Goal: Transaction & Acquisition: Purchase product/service

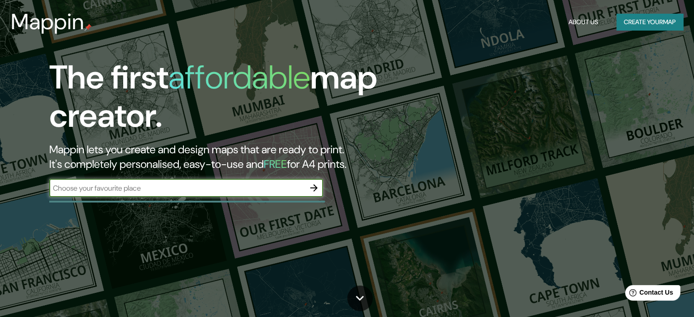
click at [165, 185] on input "text" at bounding box center [176, 188] width 255 height 10
click at [318, 185] on icon "button" at bounding box center [313, 187] width 11 height 11
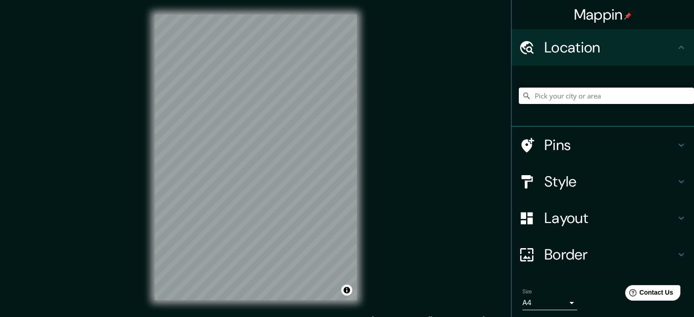
click at [553, 99] on input "Pick your city or area" at bounding box center [606, 96] width 175 height 16
click at [548, 93] on input "Pick your city or area" at bounding box center [606, 96] width 175 height 16
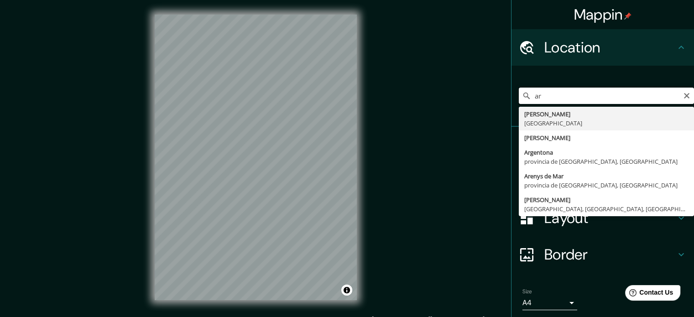
type input "a"
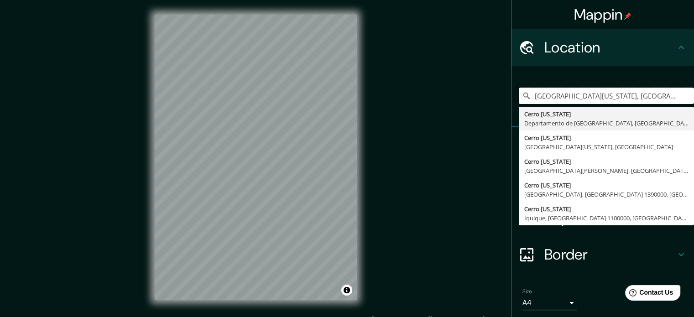
type input "Cerro Colorado, Departamento de Arequipa, Perú"
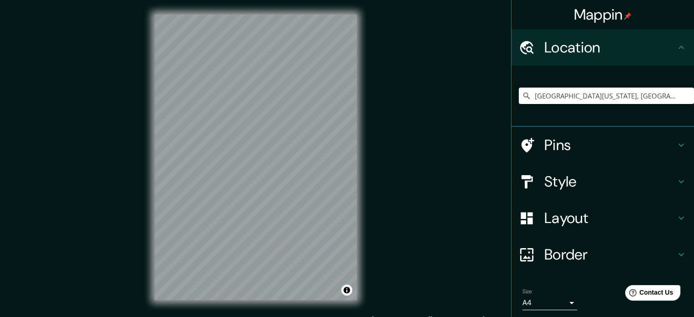
click at [552, 180] on h4 "Style" at bounding box center [609, 181] width 131 height 18
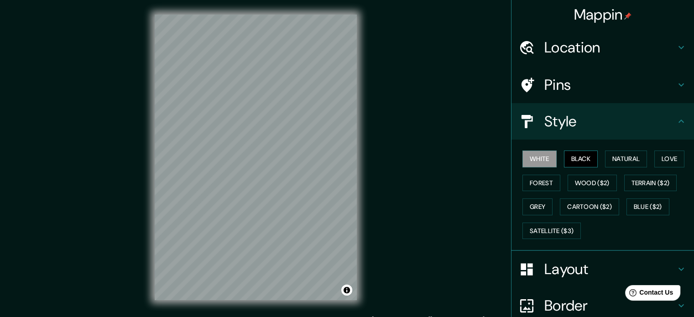
click at [568, 156] on button "Black" at bounding box center [581, 159] width 34 height 17
click at [611, 152] on button "Natural" at bounding box center [626, 159] width 42 height 17
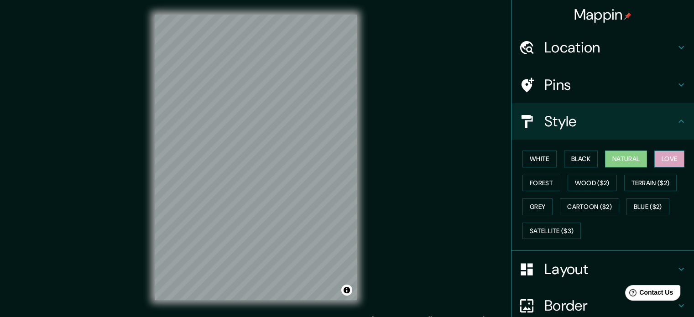
click at [659, 155] on button "Love" at bounding box center [669, 159] width 30 height 17
click at [531, 189] on button "Forest" at bounding box center [541, 183] width 38 height 17
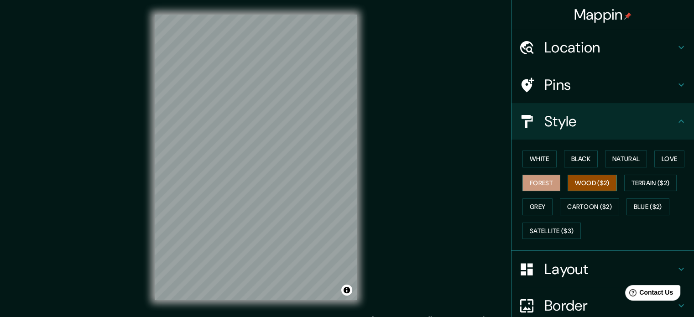
click at [578, 187] on button "Wood ($2)" at bounding box center [592, 183] width 49 height 17
click at [630, 186] on button "Terrain ($2)" at bounding box center [650, 183] width 53 height 17
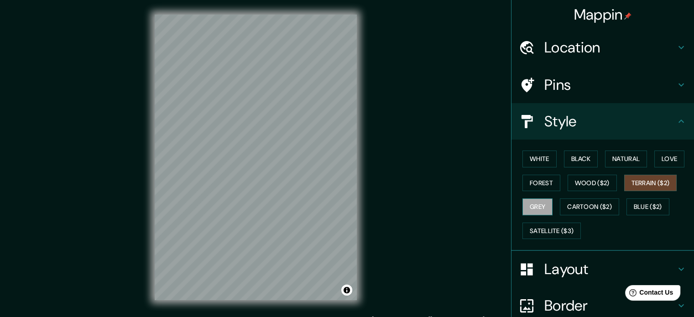
click at [535, 208] on button "Grey" at bounding box center [537, 206] width 30 height 17
click at [569, 206] on button "Cartoon ($2)" at bounding box center [589, 206] width 59 height 17
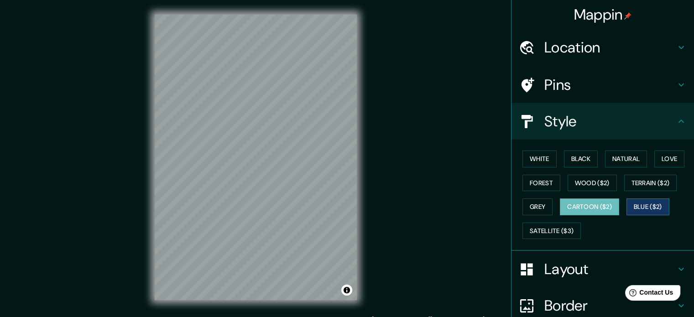
click at [626, 204] on button "Blue ($2)" at bounding box center [647, 206] width 43 height 17
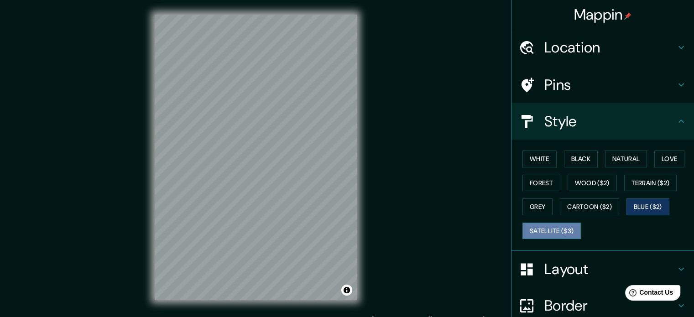
click at [550, 230] on button "Satellite ($3)" at bounding box center [551, 231] width 58 height 17
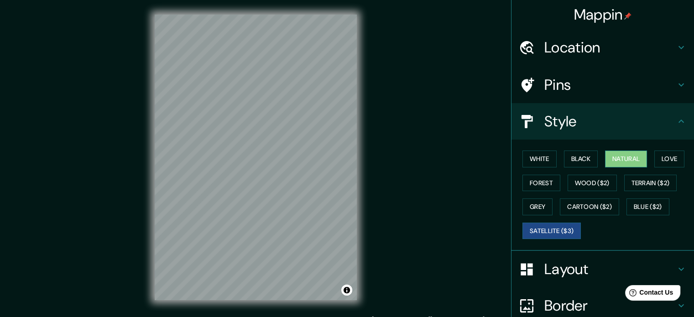
click at [612, 160] on button "Natural" at bounding box center [626, 159] width 42 height 17
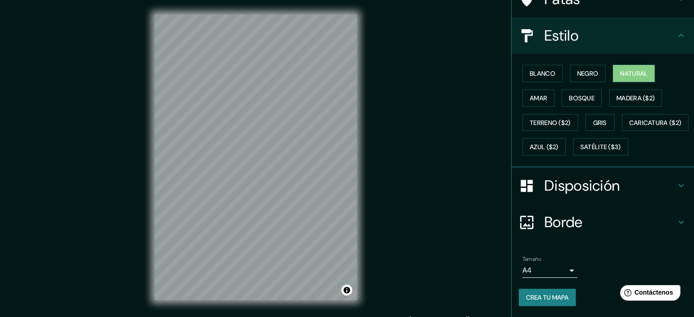
scroll to position [108, 0]
click at [393, 117] on div "Mappin Ubicación Cerro Colorado, Departamento de Arequipa, Perú Cerro Colorado …" at bounding box center [347, 164] width 694 height 329
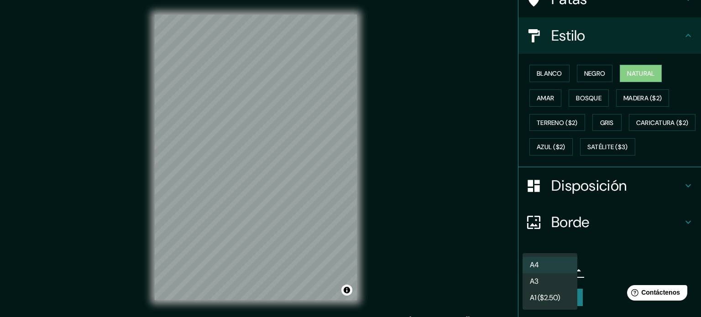
click at [554, 270] on body "Mappin Ubicación Cerro Colorado, Departamento de Arequipa, Perú Cerro Colorado …" at bounding box center [350, 158] width 701 height 317
click at [553, 285] on li "A3" at bounding box center [549, 282] width 55 height 17
type input "a4"
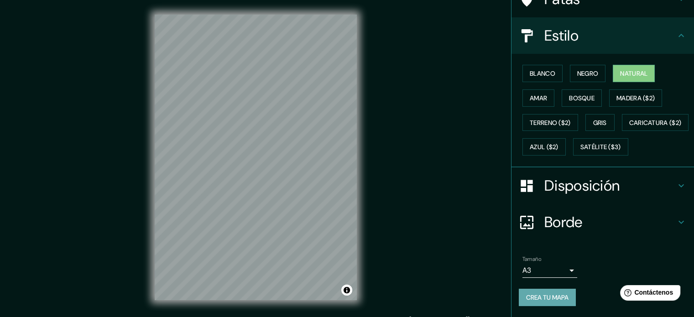
click at [550, 298] on font "Crea tu mapa" at bounding box center [547, 297] width 42 height 8
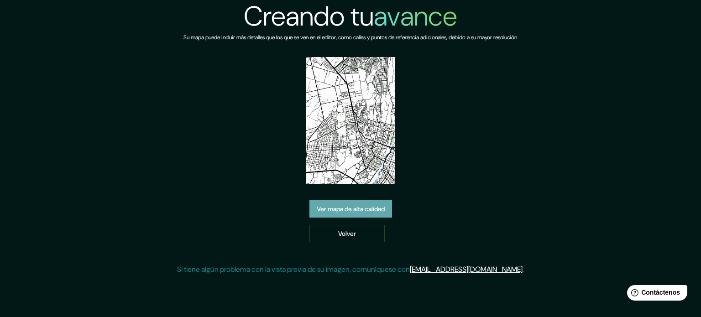
click at [378, 212] on font "Ver mapa de alta calidad" at bounding box center [351, 209] width 68 height 8
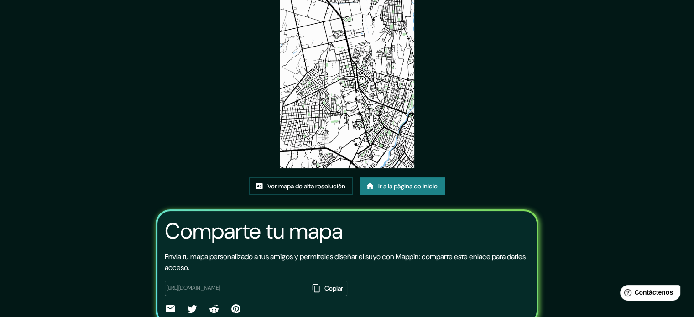
scroll to position [102, 0]
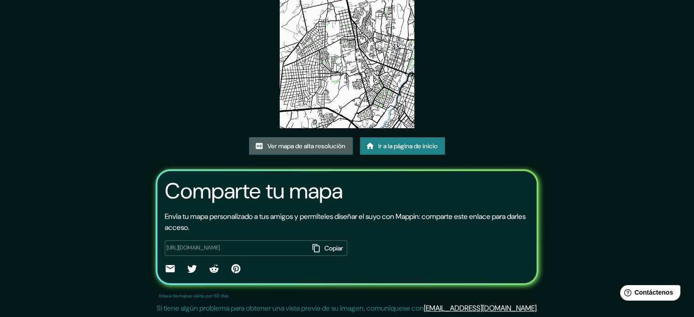
click at [334, 151] on font "Ver mapa de alta resolución" at bounding box center [306, 146] width 78 height 12
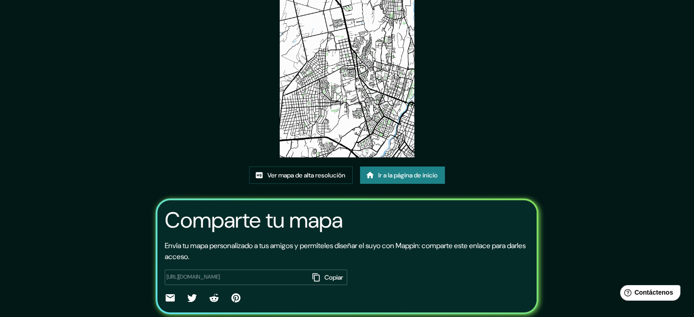
scroll to position [0, 0]
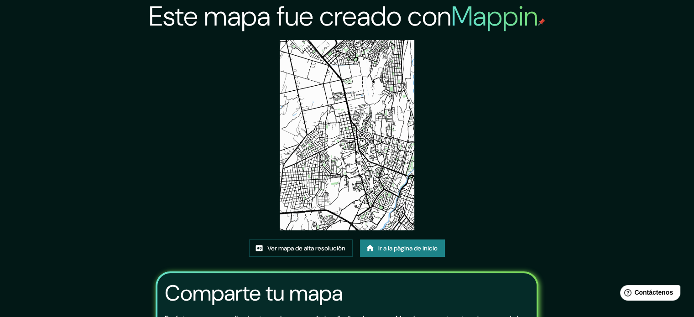
click at [344, 135] on img at bounding box center [347, 135] width 135 height 190
click at [394, 252] on font "Ir a la página de inicio" at bounding box center [407, 248] width 59 height 8
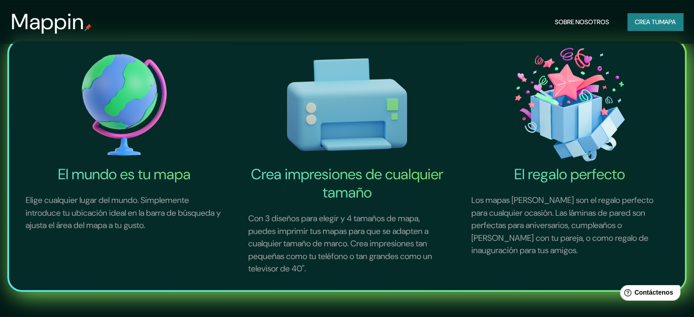
scroll to position [319, 0]
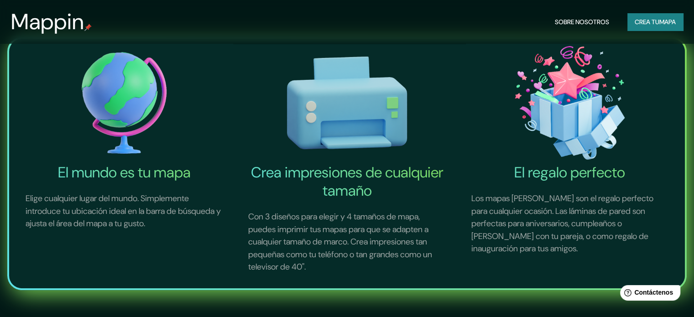
click at [332, 131] on img at bounding box center [346, 102] width 219 height 121
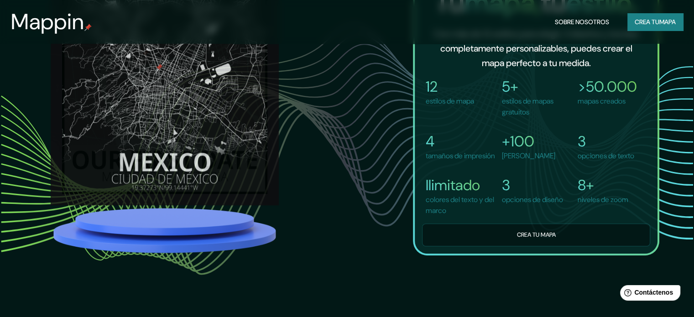
scroll to position [690, 0]
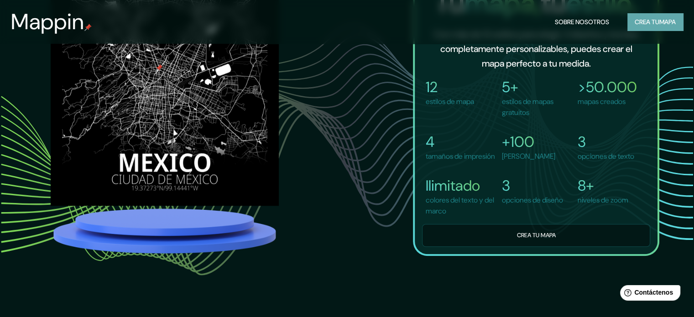
click at [640, 22] on font "Crea tu" at bounding box center [647, 22] width 25 height 8
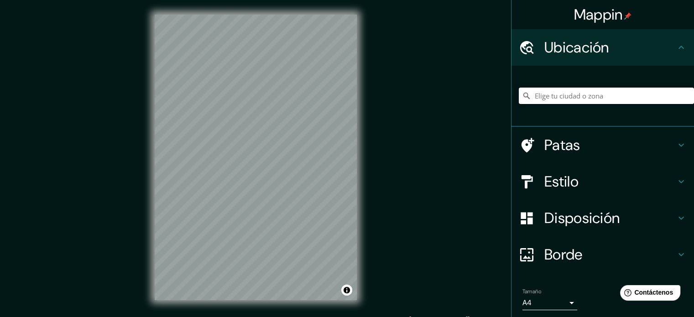
click at [586, 93] on input "Elige tu ciudad o zona" at bounding box center [606, 96] width 175 height 16
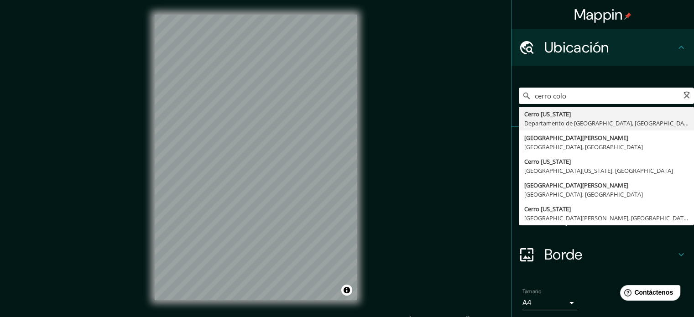
type input "Cerro Colorado, Departamento de Arequipa, Perú"
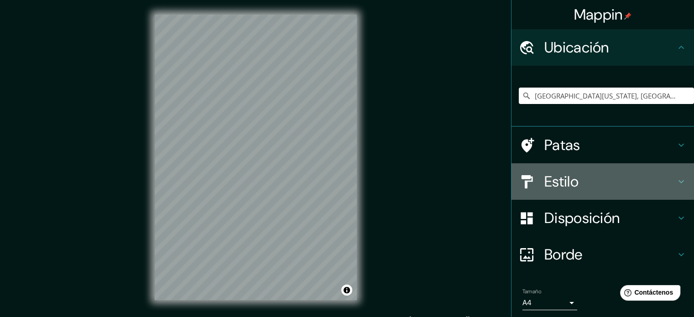
click at [555, 168] on div "Estilo" at bounding box center [602, 181] width 182 height 36
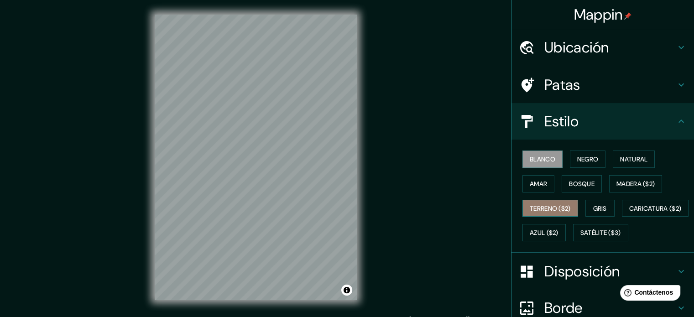
click at [558, 209] on font "Terreno ($2)" at bounding box center [550, 208] width 41 height 8
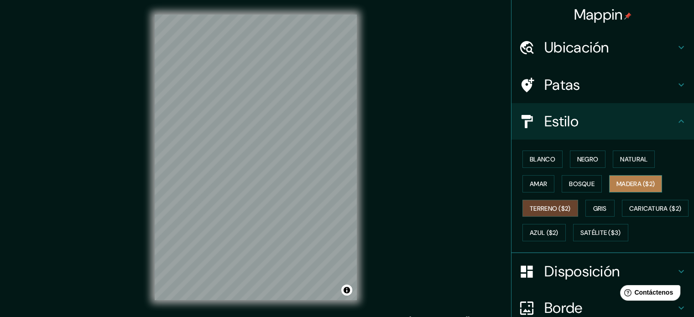
click at [625, 181] on font "Madera ($2)" at bounding box center [635, 184] width 38 height 8
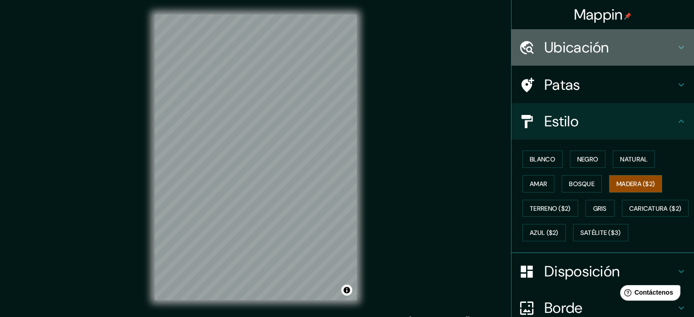
click at [582, 49] on font "Ubicación" at bounding box center [576, 47] width 65 height 19
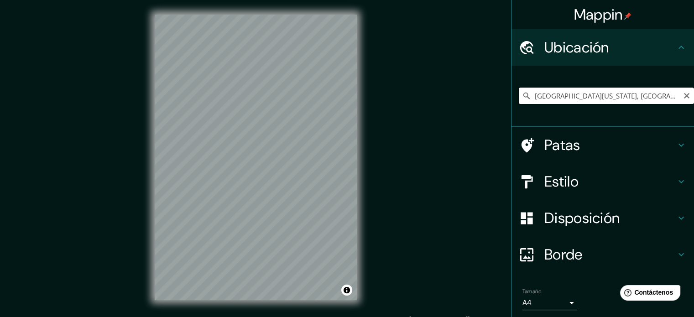
click at [578, 96] on input "Cerro Colorado, Departamento de Arequipa, Perú" at bounding box center [606, 96] width 175 height 16
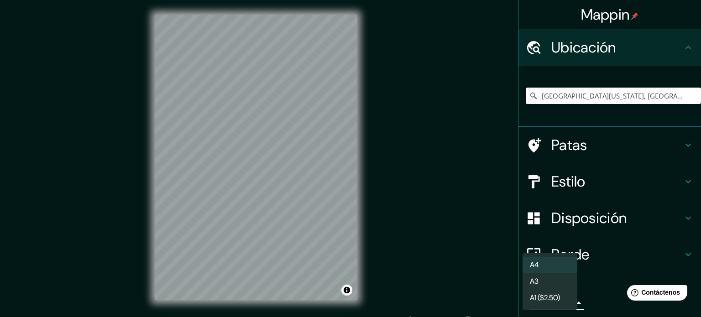
click at [562, 301] on body "Mappin Ubicación Cerro Colorado, Departamento de Arequipa, Perú Patas Estilo Di…" at bounding box center [350, 158] width 701 height 317
click at [542, 277] on li "A3" at bounding box center [549, 282] width 55 height 17
type input "a4"
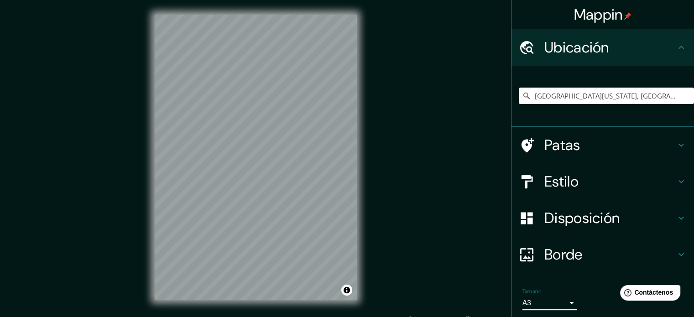
click at [565, 186] on font "Estilo" at bounding box center [561, 181] width 34 height 19
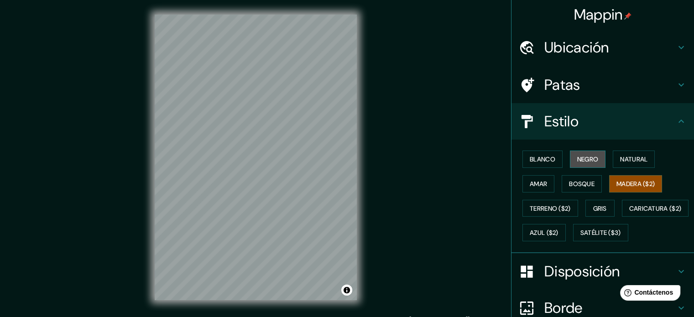
click at [588, 155] on font "Negro" at bounding box center [587, 159] width 21 height 8
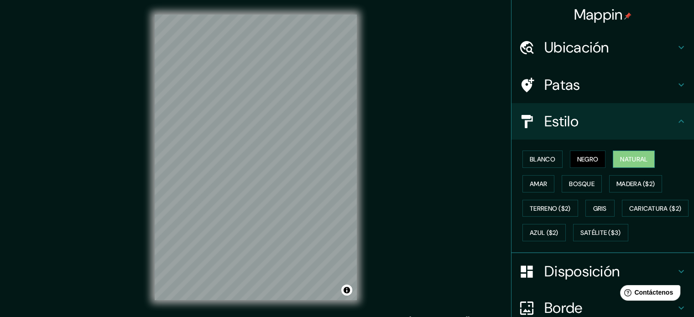
click at [631, 159] on font "Natural" at bounding box center [633, 159] width 27 height 8
click at [530, 157] on font "Blanco" at bounding box center [543, 159] width 26 height 8
click at [624, 155] on font "Natural" at bounding box center [633, 159] width 27 height 8
click at [545, 161] on font "Blanco" at bounding box center [543, 159] width 26 height 8
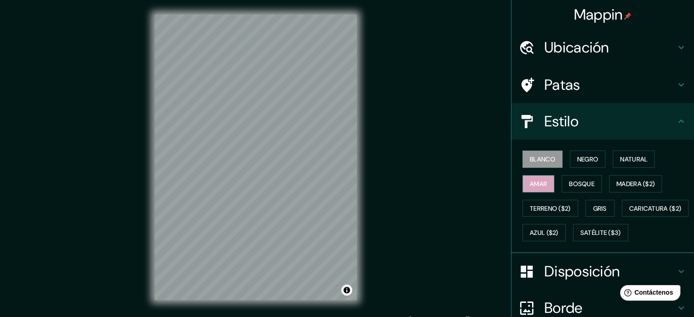
click at [532, 187] on font "Amar" at bounding box center [538, 184] width 17 height 8
click at [580, 180] on font "Bosque" at bounding box center [582, 184] width 26 height 8
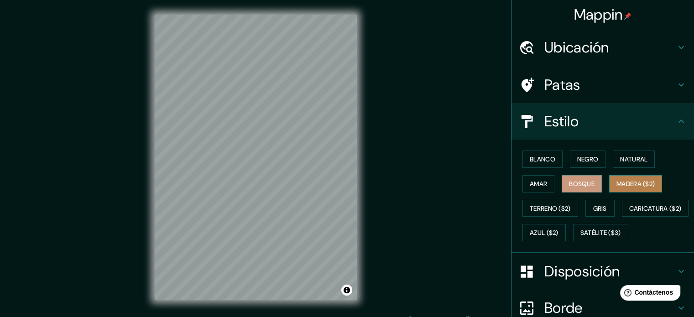
click at [619, 180] on font "Madera ($2)" at bounding box center [635, 184] width 38 height 8
click at [588, 181] on font "Bosque" at bounding box center [582, 184] width 26 height 8
click at [628, 184] on font "Madera ($2)" at bounding box center [635, 184] width 38 height 8
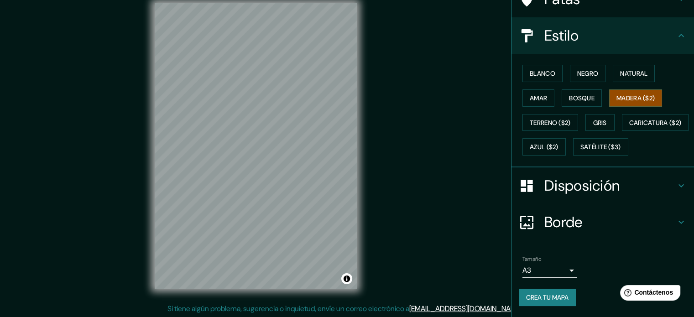
scroll to position [12, 0]
click at [542, 296] on font "Crea tu mapa" at bounding box center [547, 297] width 42 height 8
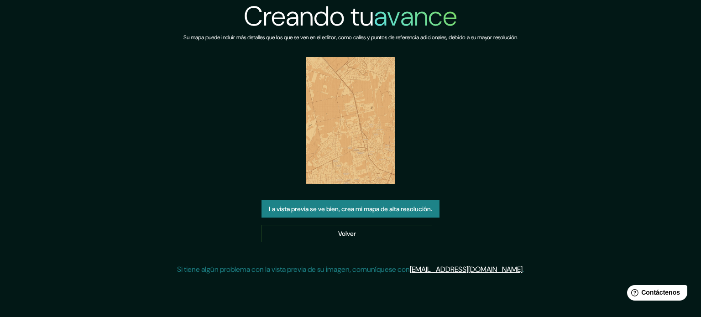
click at [380, 204] on font "La vista previa se ve bien, crea mi mapa de alta resolución." at bounding box center [350, 209] width 163 height 12
click at [370, 151] on img at bounding box center [351, 120] width 90 height 127
click at [359, 142] on img at bounding box center [351, 120] width 90 height 127
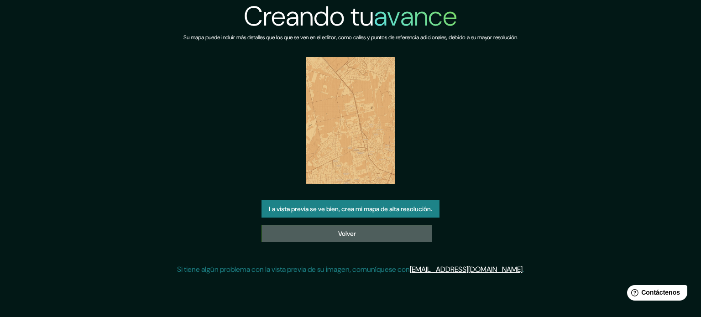
click at [357, 234] on link "Volver" at bounding box center [346, 233] width 171 height 17
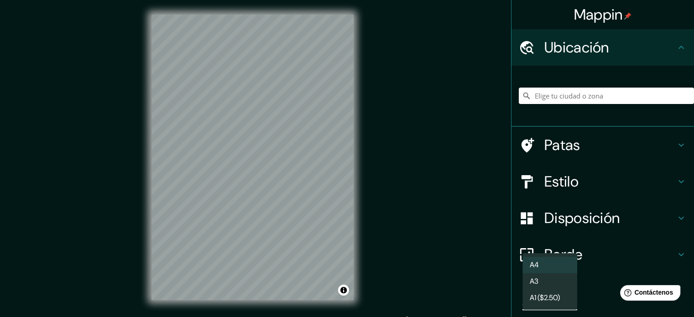
click at [552, 297] on body "Mappin Ubicación Patas Estilo Disposición Borde Elige un borde. Consejo : puede…" at bounding box center [347, 158] width 694 height 317
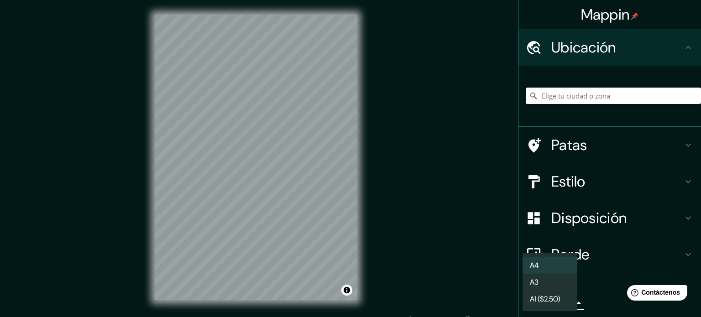
click at [544, 283] on li "A3" at bounding box center [549, 282] width 55 height 17
type input "a4"
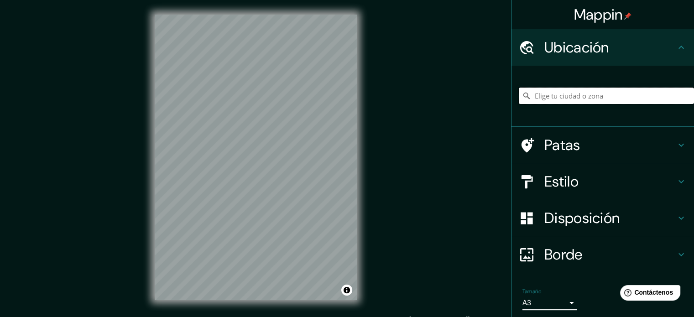
click at [573, 92] on input "Elige tu ciudad o zona" at bounding box center [606, 96] width 175 height 16
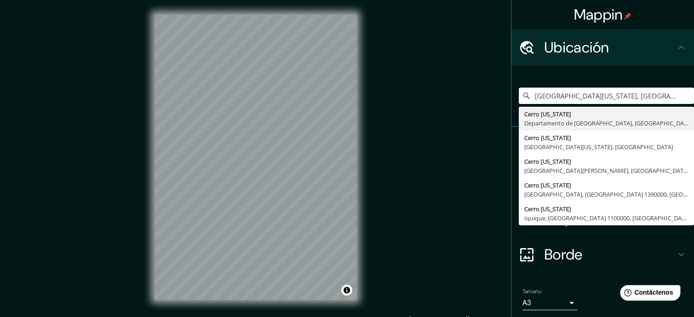
type input "Cerro Colorado, Departamento de Arequipa, Perú"
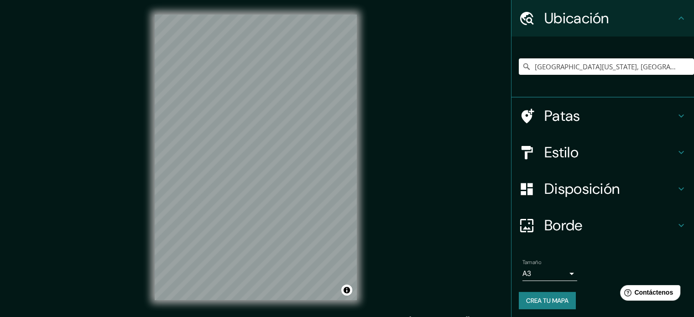
scroll to position [31, 0]
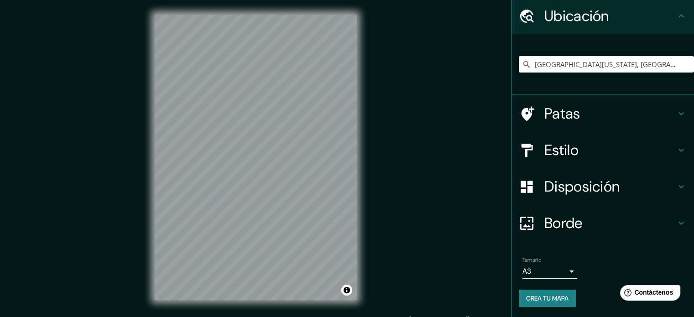
click at [553, 299] on font "Crea tu mapa" at bounding box center [547, 298] width 42 height 8
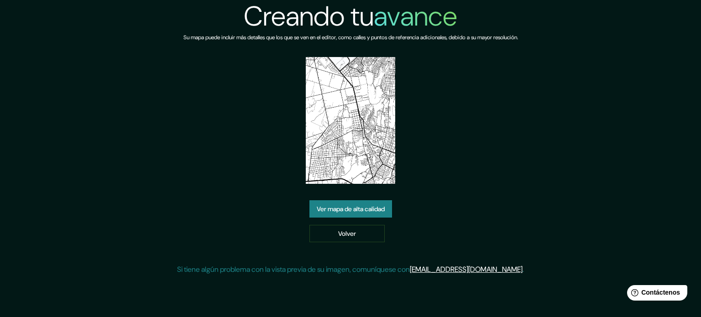
click at [366, 165] on img at bounding box center [351, 120] width 90 height 127
click at [385, 215] on link "Ver mapa de alta calidad" at bounding box center [350, 208] width 83 height 17
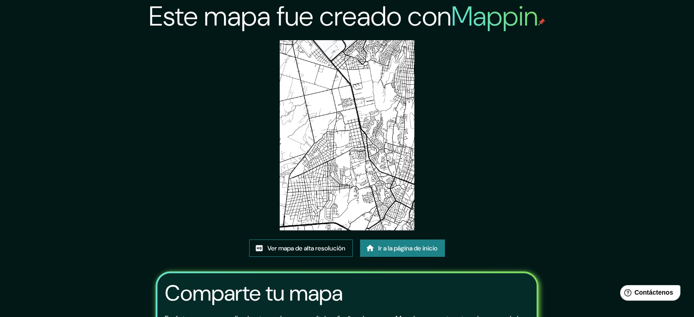
click at [328, 250] on font "Ver mapa de alta resolución" at bounding box center [306, 248] width 78 height 8
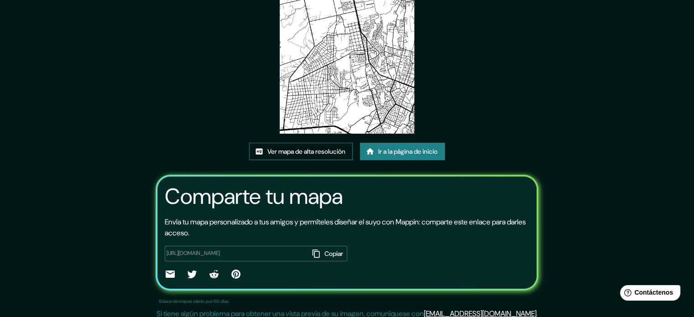
scroll to position [102, 0]
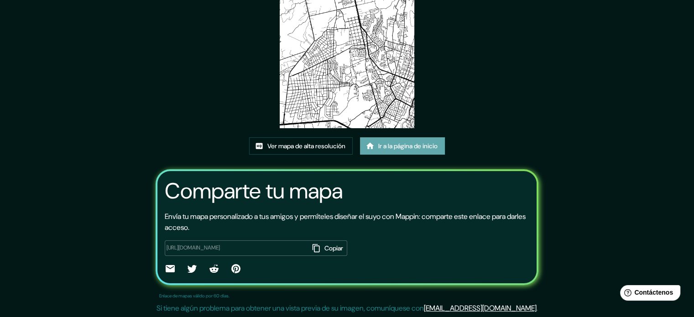
click at [374, 149] on icon at bounding box center [369, 145] width 9 height 9
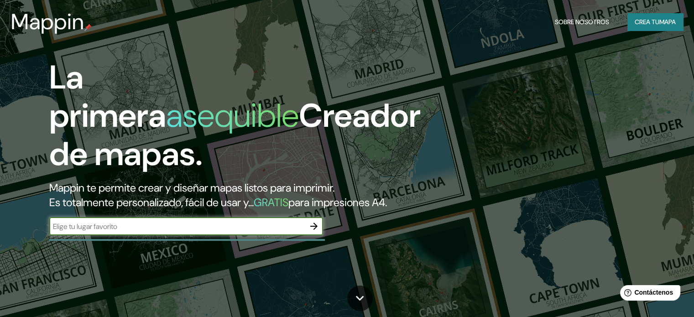
click at [639, 21] on font "Crea tu" at bounding box center [647, 22] width 25 height 8
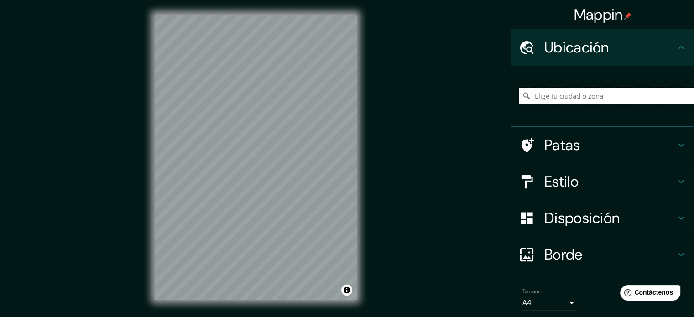
click at [528, 102] on input "Elige tu ciudad o zona" at bounding box center [606, 96] width 175 height 16
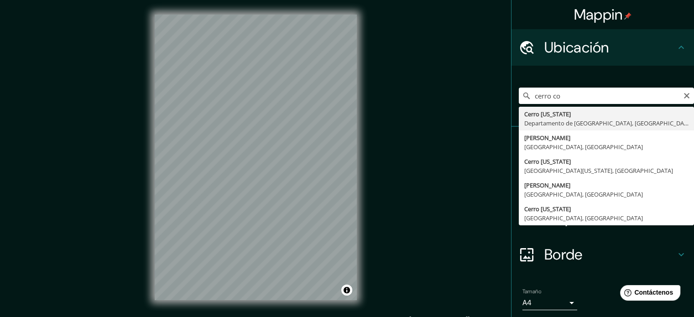
type input "Cerro Colorado, Departamento de Arequipa, Perú"
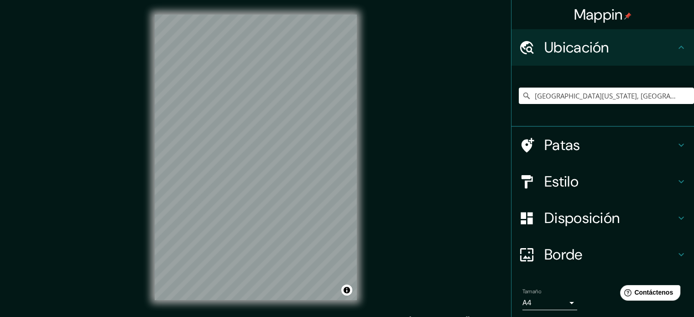
click at [559, 186] on font "Estilo" at bounding box center [561, 181] width 34 height 19
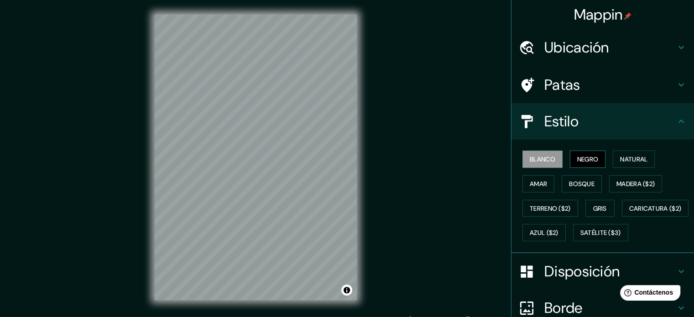
click at [577, 157] on font "Negro" at bounding box center [587, 159] width 21 height 8
click at [637, 156] on font "Natural" at bounding box center [633, 159] width 27 height 8
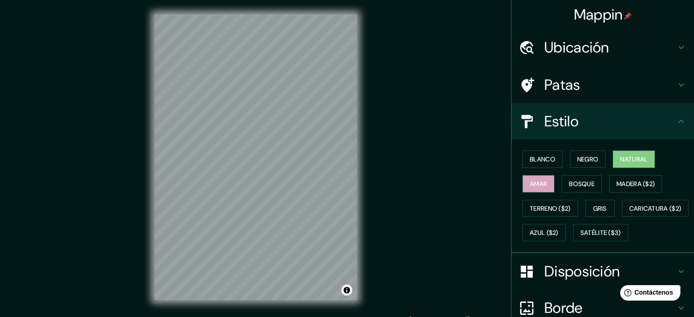
click at [532, 184] on font "Amar" at bounding box center [538, 184] width 17 height 8
click at [570, 180] on font "Bosque" at bounding box center [582, 184] width 26 height 8
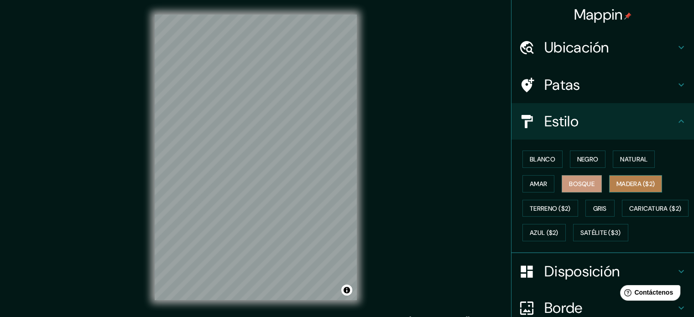
click at [627, 180] on font "Madera ($2)" at bounding box center [635, 184] width 38 height 8
click at [586, 185] on font "Bosque" at bounding box center [582, 184] width 26 height 8
click at [593, 205] on font "Gris" at bounding box center [600, 208] width 14 height 8
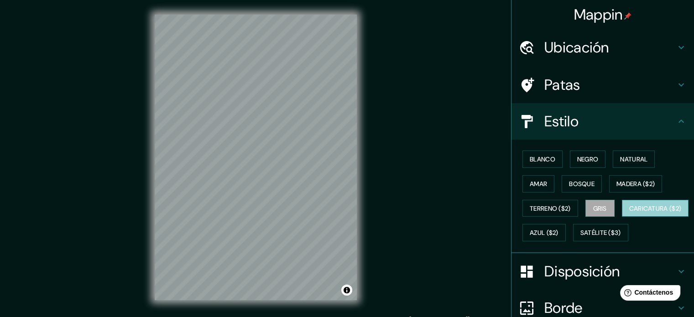
click at [629, 213] on font "Caricatura ($2)" at bounding box center [655, 208] width 52 height 8
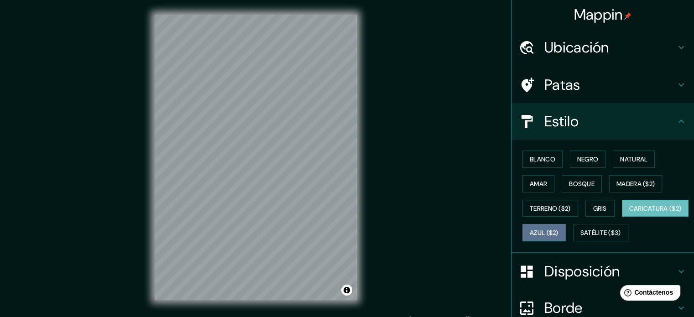
click at [558, 233] on font "Azul ($2)" at bounding box center [544, 233] width 29 height 8
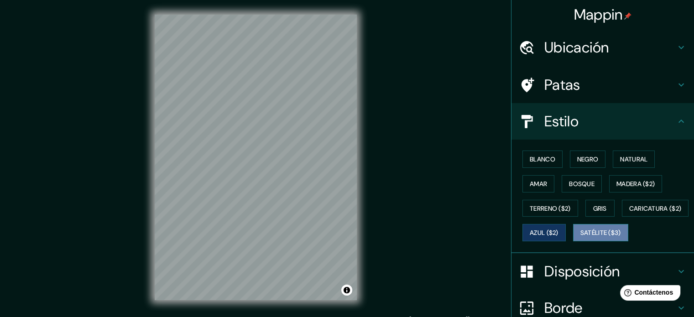
click at [580, 237] on font "Satélite ($3)" at bounding box center [600, 233] width 41 height 8
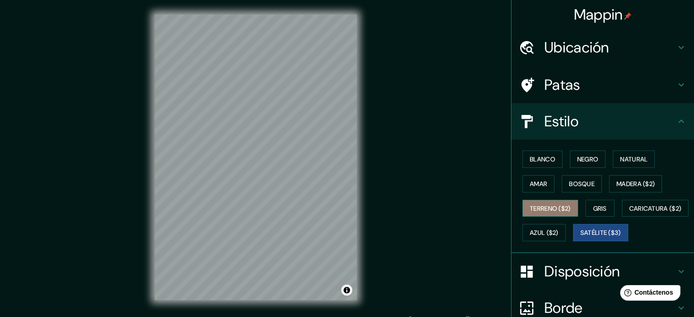
click at [556, 208] on font "Terreno ($2)" at bounding box center [550, 208] width 41 height 8
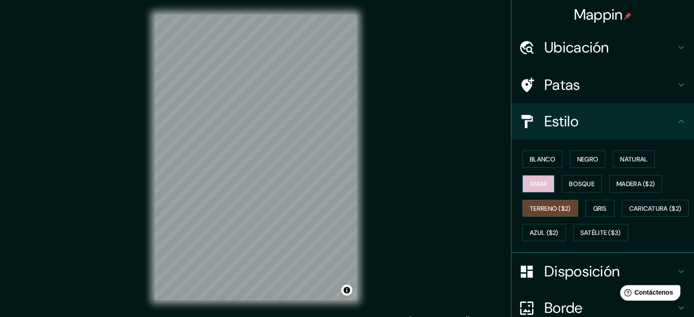
click at [543, 184] on button "Amar" at bounding box center [538, 183] width 32 height 17
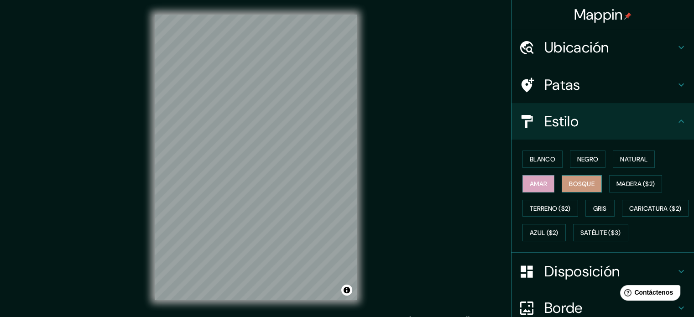
click at [569, 183] on font "Bosque" at bounding box center [582, 184] width 26 height 8
click at [531, 185] on font "Amar" at bounding box center [538, 184] width 17 height 8
click at [625, 160] on font "Natural" at bounding box center [633, 159] width 27 height 8
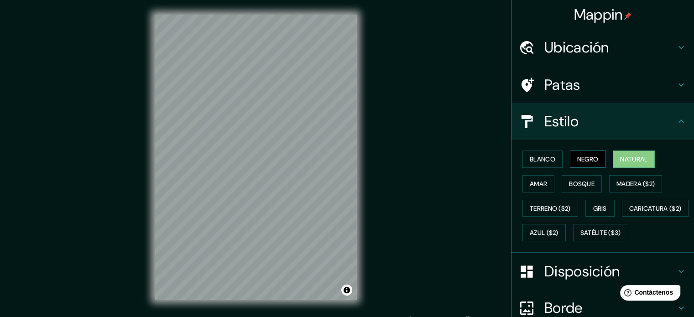
click at [577, 156] on font "Negro" at bounding box center [587, 159] width 21 height 8
click at [541, 158] on font "Blanco" at bounding box center [543, 159] width 26 height 8
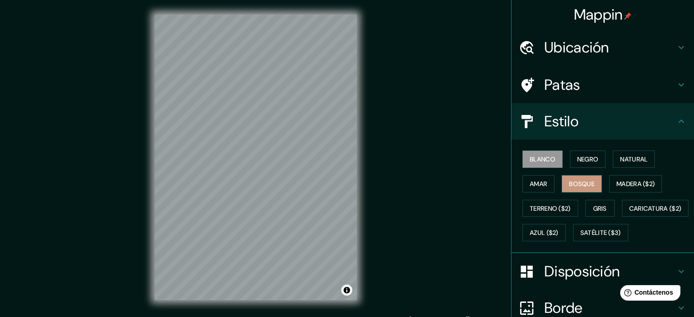
click at [562, 182] on button "Bosque" at bounding box center [582, 183] width 40 height 17
click at [531, 184] on font "Amar" at bounding box center [538, 184] width 17 height 8
click at [570, 180] on font "Bosque" at bounding box center [582, 184] width 26 height 8
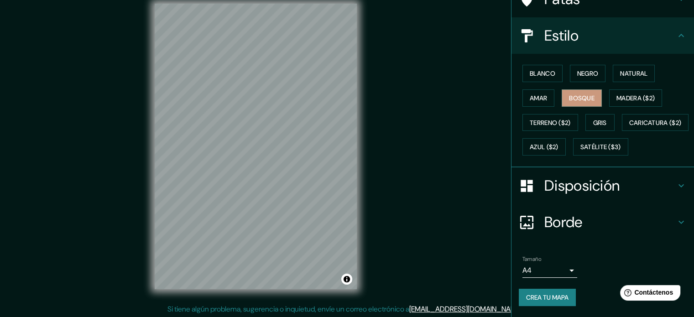
scroll to position [12, 0]
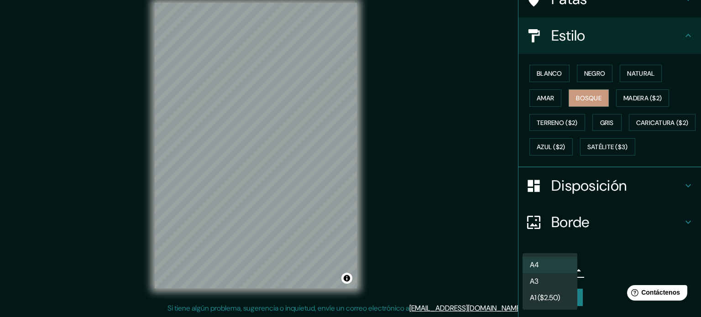
click at [554, 269] on body "Mappin Ubicación Cerro Colorado, Departamento de Arequipa, Perú Patas Estilo Bl…" at bounding box center [350, 146] width 701 height 317
click at [548, 284] on li "A3" at bounding box center [549, 282] width 55 height 17
type input "a4"
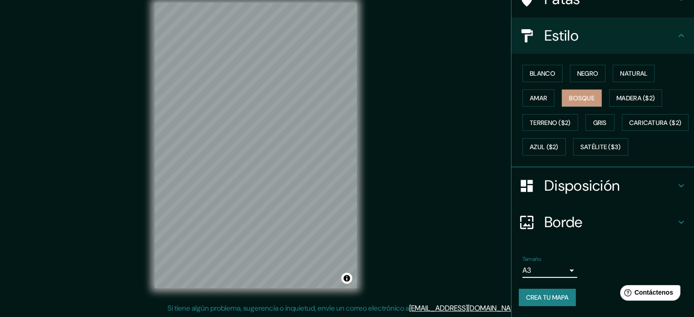
click at [553, 297] on font "Crea tu mapa" at bounding box center [547, 297] width 42 height 8
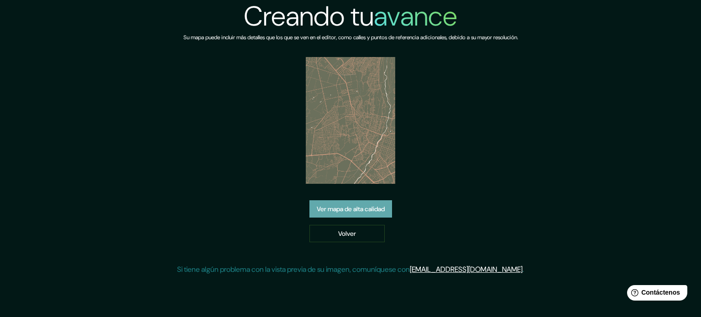
click at [380, 212] on font "Ver mapa de alta calidad" at bounding box center [351, 209] width 68 height 8
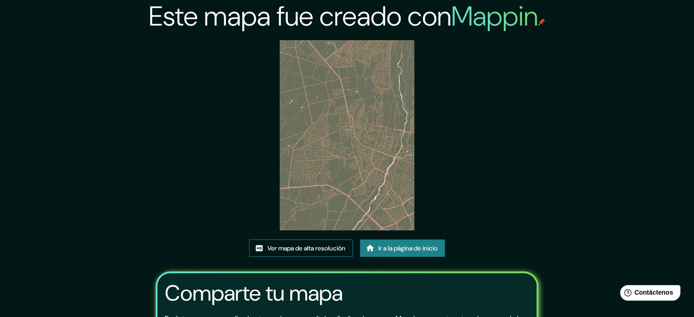
click at [320, 249] on font "Ver mapa de alta resolución" at bounding box center [306, 248] width 78 height 8
